Goal: Task Accomplishment & Management: Use online tool/utility

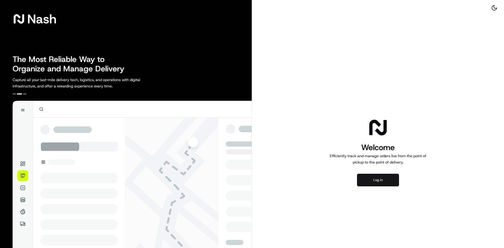
click at [365, 179] on button "Log in" at bounding box center [378, 180] width 42 height 13
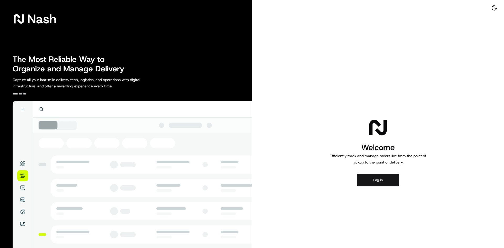
click at [390, 183] on button "Log in" at bounding box center [378, 180] width 42 height 13
